Goal: Task Accomplishment & Management: Complete application form

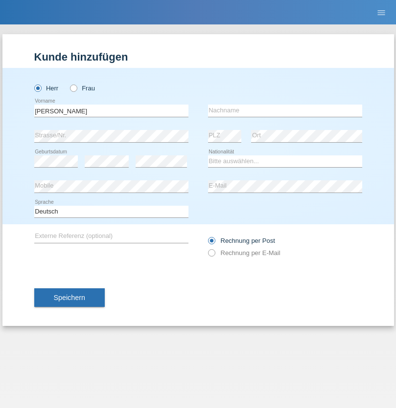
type input "Jakulan Seenivasagam"
click at [285, 111] on input "text" at bounding box center [285, 111] width 154 height 12
type input "Seenivasagam"
select select "LK"
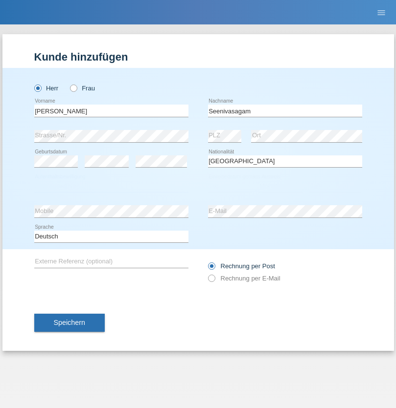
select select "C"
select select "03"
select select "08"
select select "2009"
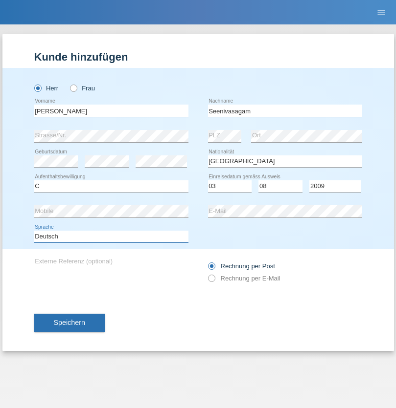
select select "en"
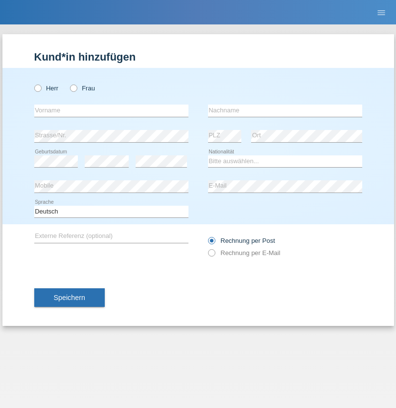
radio input "true"
click at [111, 111] on input "text" at bounding box center [111, 111] width 154 height 12
type input "Agron"
click at [285, 111] on input "text" at bounding box center [285, 111] width 154 height 12
type input "Abazi"
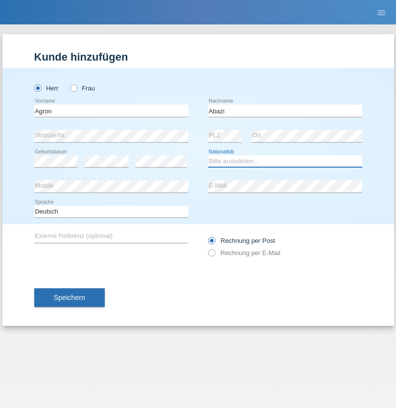
select select "CH"
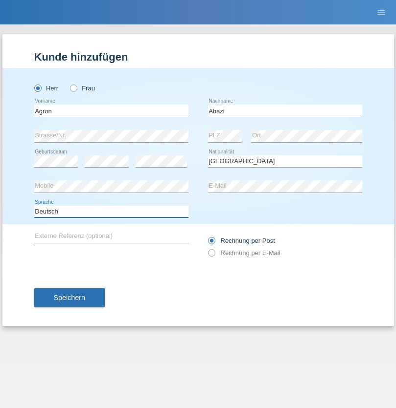
select select "en"
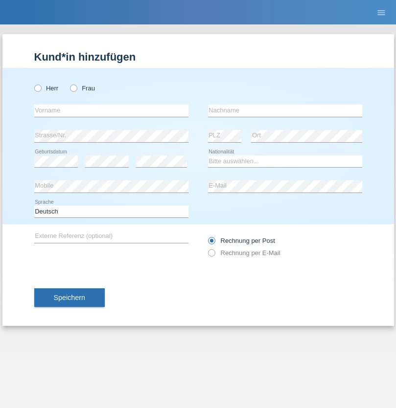
radio input "true"
click at [111, 111] on input "text" at bounding box center [111, 111] width 154 height 12
type input "Samuele"
click at [285, 111] on input "text" at bounding box center [285, 111] width 154 height 12
type input "Pizzardi"
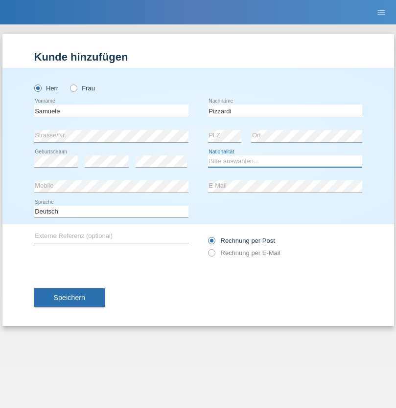
select select "IT"
select select "C"
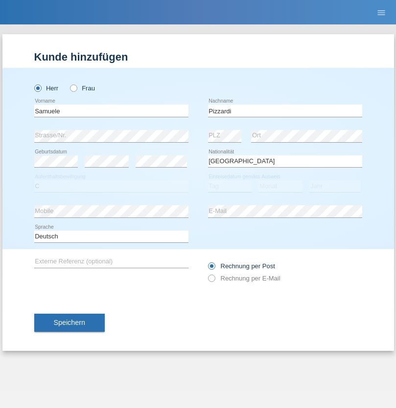
select select "31"
select select "12"
select select "2021"
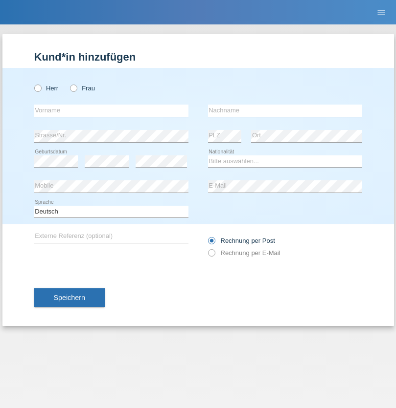
radio input "true"
click at [111, 111] on input "text" at bounding box center [111, 111] width 154 height 12
type input "[PERSON_NAME]"
click at [285, 111] on input "text" at bounding box center [285, 111] width 154 height 12
type input "Katic"
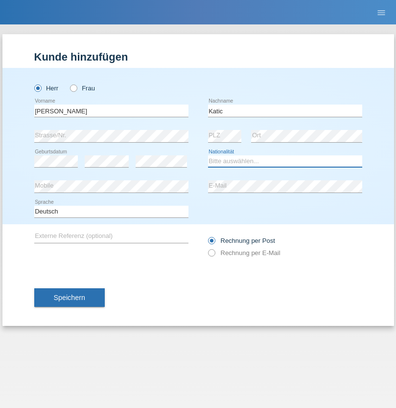
select select "HR"
select select "C"
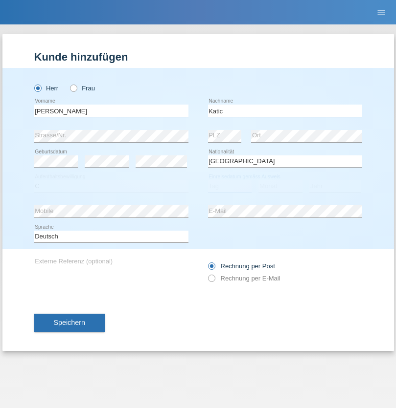
select select "23"
select select "03"
select select "2014"
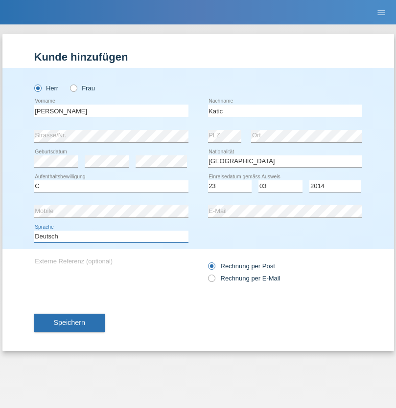
select select "en"
